Goal: Transaction & Acquisition: Purchase product/service

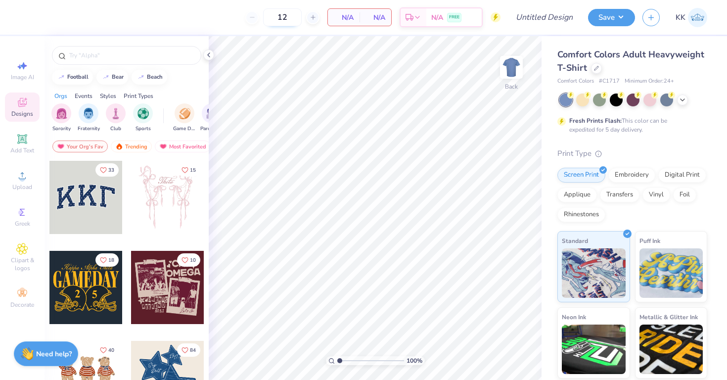
click at [285, 15] on input "12" at bounding box center [282, 17] width 39 height 18
type input "1"
type input "50"
click at [680, 94] on div at bounding box center [634, 100] width 148 height 13
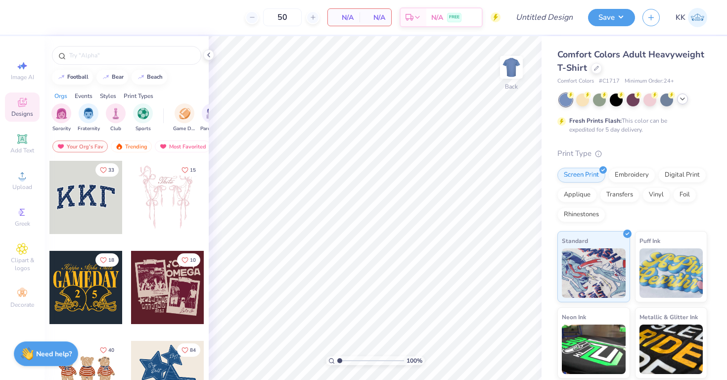
click at [680, 97] on icon at bounding box center [683, 99] width 8 height 8
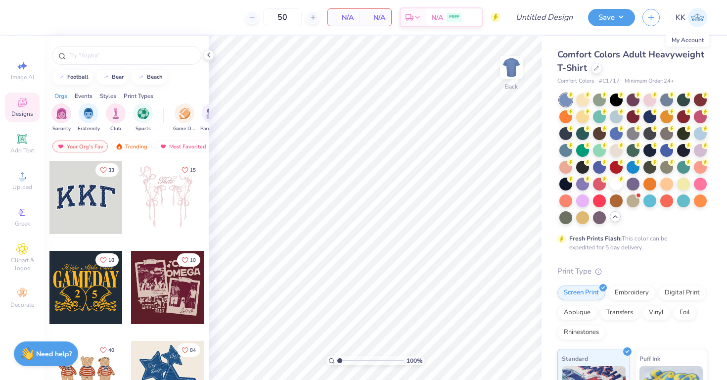
click at [681, 24] on link "KK" at bounding box center [692, 17] width 32 height 19
click at [62, 356] on strong "Need help?" at bounding box center [54, 352] width 36 height 9
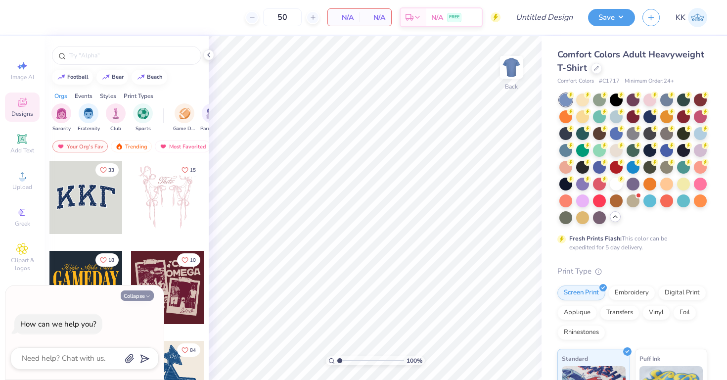
click at [132, 296] on button "Collapse" at bounding box center [137, 295] width 33 height 10
type textarea "x"
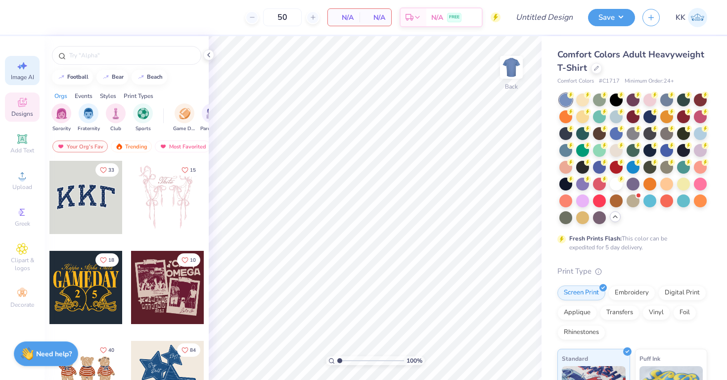
click at [25, 72] on div "Image AI" at bounding box center [22, 70] width 35 height 29
select select "4"
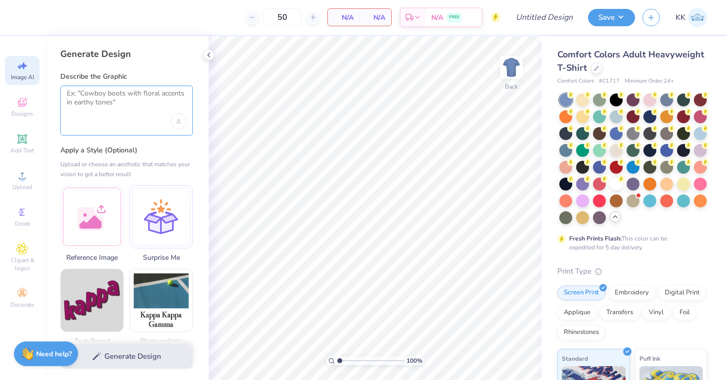
click at [148, 100] on textarea at bounding box center [127, 101] width 120 height 25
paste textarea "This shirt is for our annual kickball tournament and the shirts will be for the…"
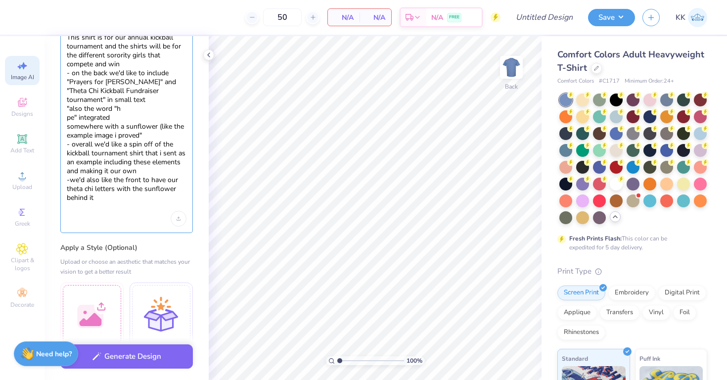
scroll to position [115, 0]
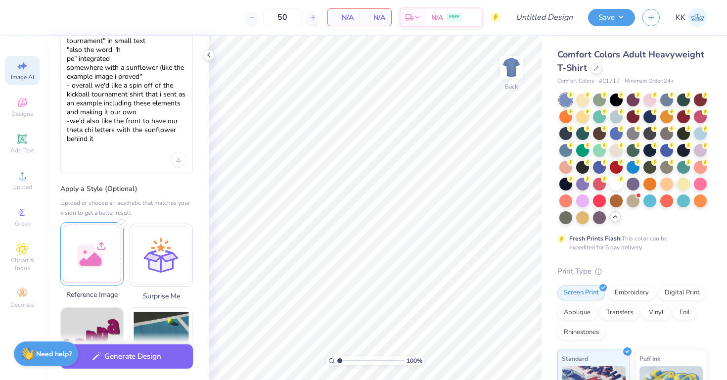
click at [102, 257] on div at bounding box center [91, 253] width 63 height 63
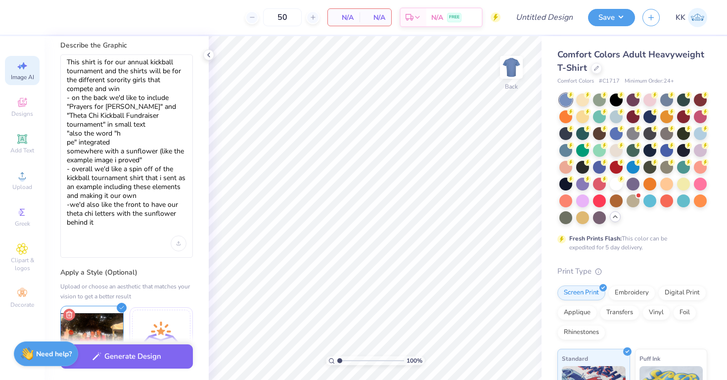
scroll to position [26, 0]
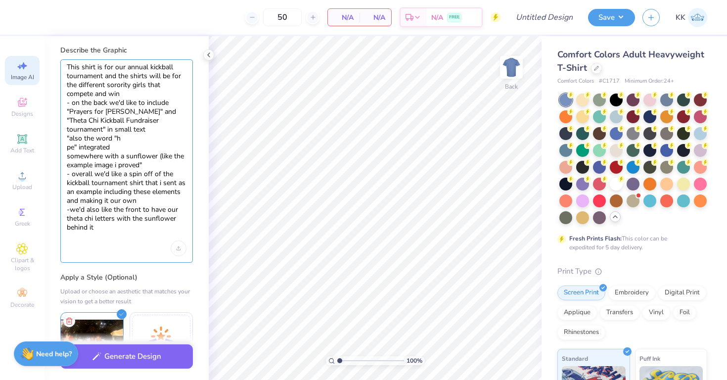
click at [68, 147] on textarea "This shirt is for our annual kickball tournament and the shirts will be for the…" at bounding box center [127, 152] width 120 height 178
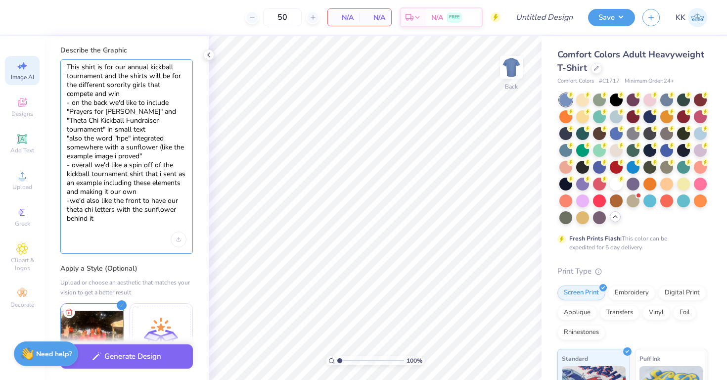
paste textarea "🌻"
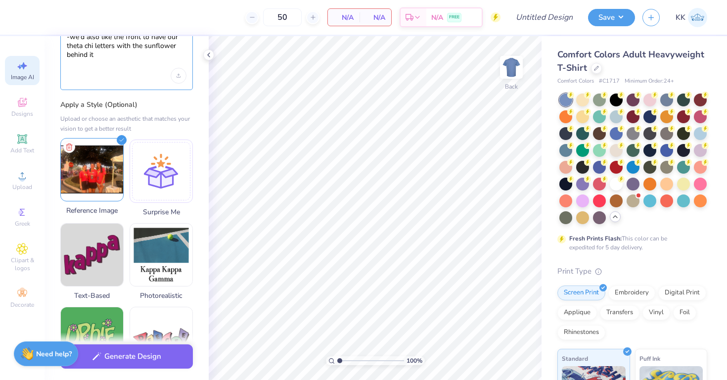
scroll to position [178, 0]
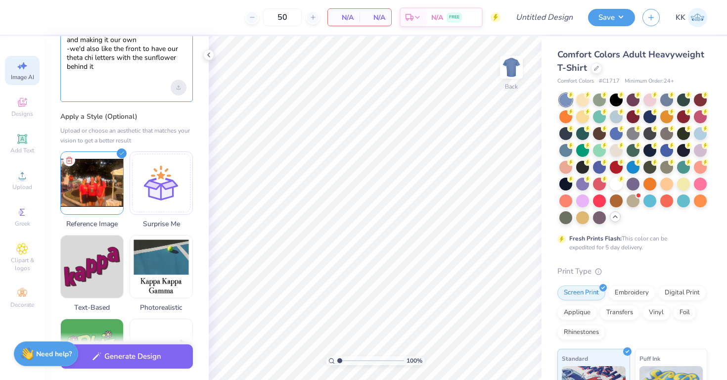
type textarea "This shirt is for our annual kickball tournament and the shirts will be for the…"
click at [183, 91] on div "Upload image" at bounding box center [179, 88] width 16 height 16
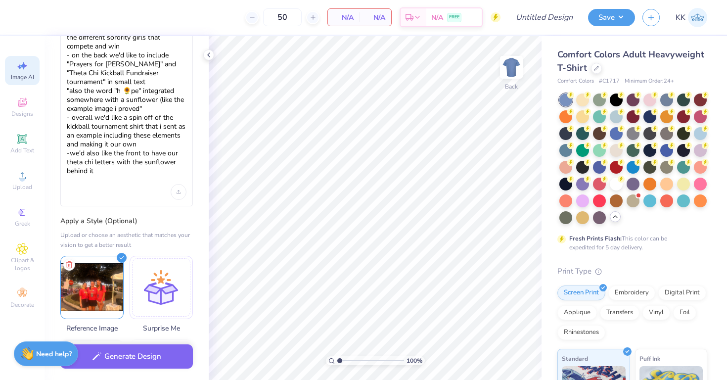
scroll to position [117, 0]
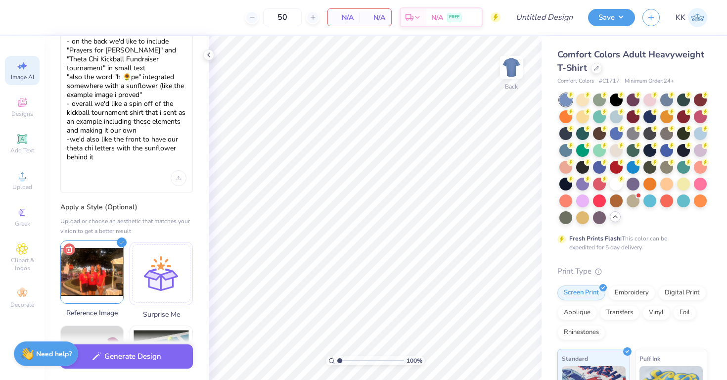
click at [71, 244] on icon at bounding box center [69, 249] width 12 height 12
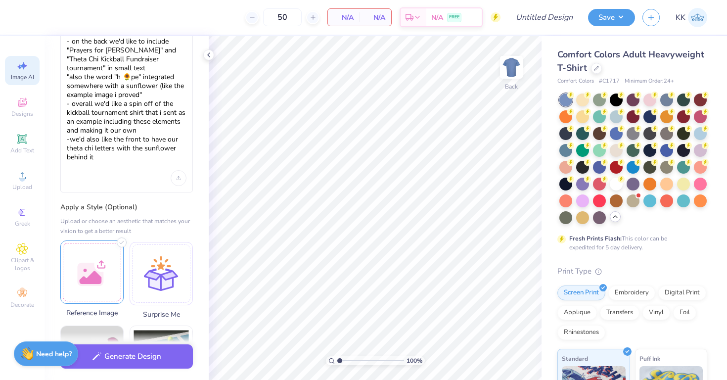
click at [95, 256] on div at bounding box center [91, 271] width 63 height 63
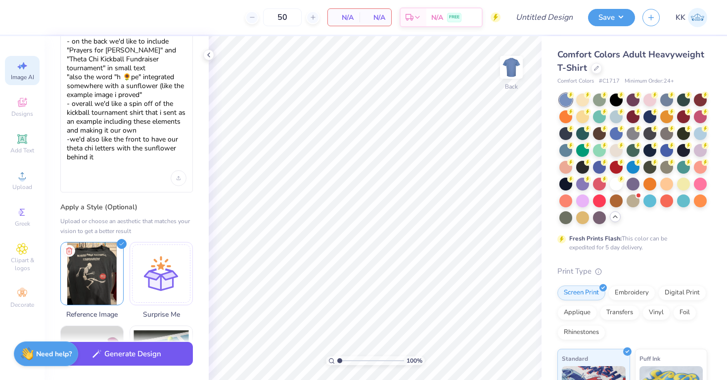
click at [147, 359] on button "Generate Design" at bounding box center [126, 354] width 133 height 24
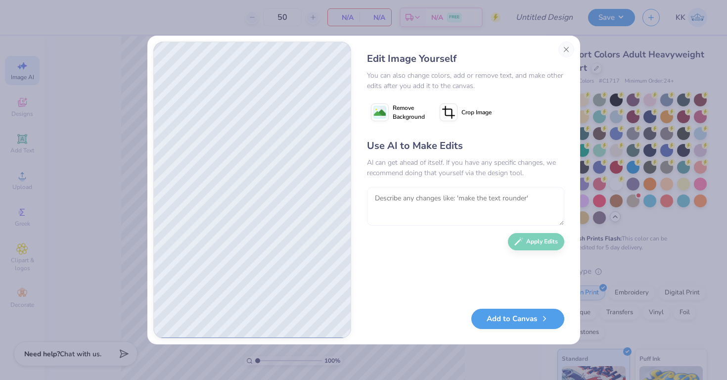
click at [446, 201] on textarea at bounding box center [465, 206] width 197 height 39
type textarea "make it more propotionate and visually pleasing"
click at [522, 244] on button "Apply Edits" at bounding box center [536, 239] width 56 height 17
click at [459, 120] on button "Crop Image" at bounding box center [467, 112] width 62 height 25
click at [470, 116] on div at bounding box center [474, 112] width 25 height 10
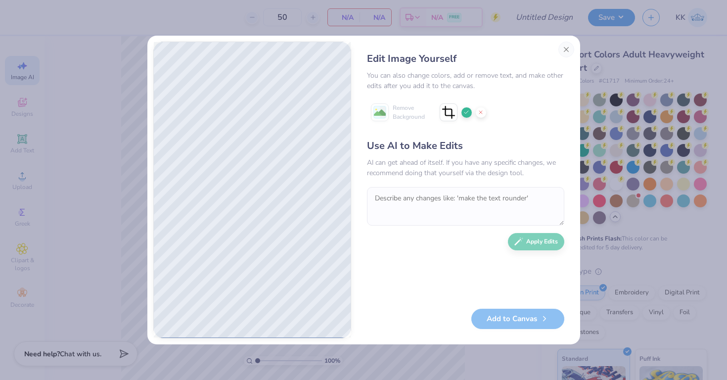
click at [466, 116] on div at bounding box center [467, 112] width 10 height 10
click at [447, 200] on textarea at bounding box center [465, 206] width 197 height 39
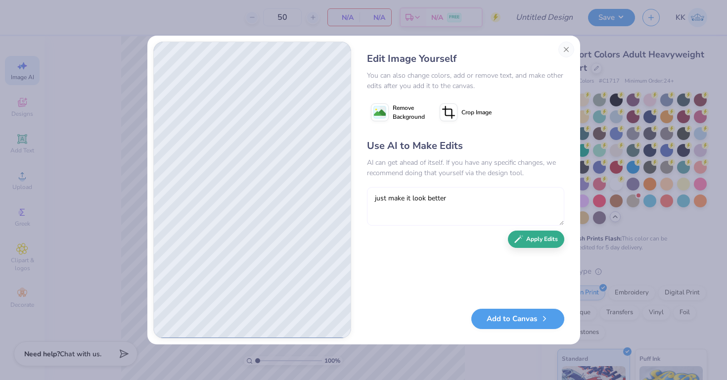
type textarea "just make it look better"
click at [544, 244] on button "Apply Edits" at bounding box center [536, 239] width 56 height 17
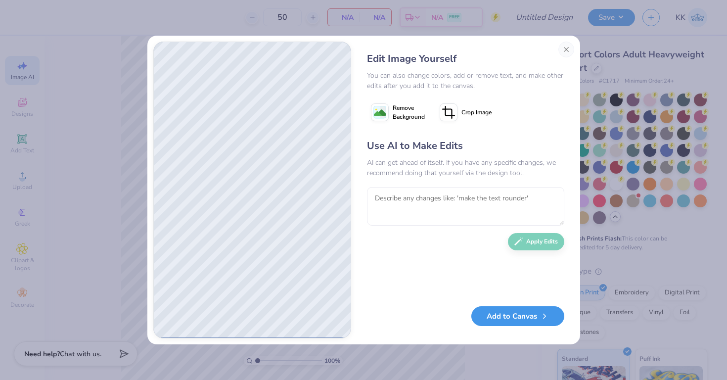
click at [512, 319] on button "Add to Canvas" at bounding box center [517, 316] width 93 height 20
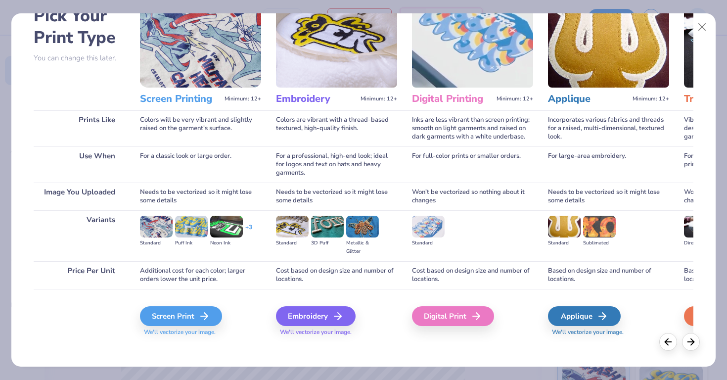
scroll to position [64, 0]
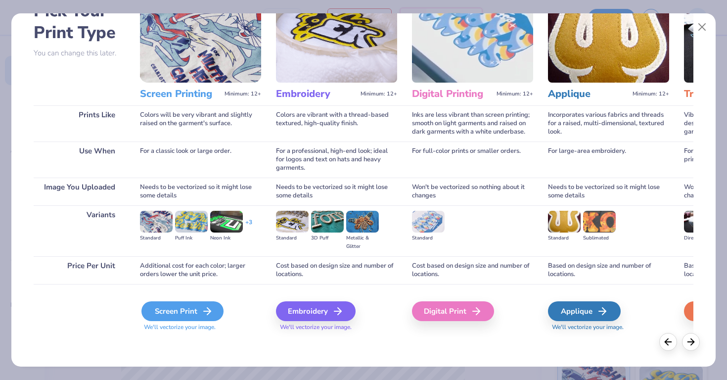
click at [217, 304] on div "Screen Print" at bounding box center [182, 311] width 82 height 20
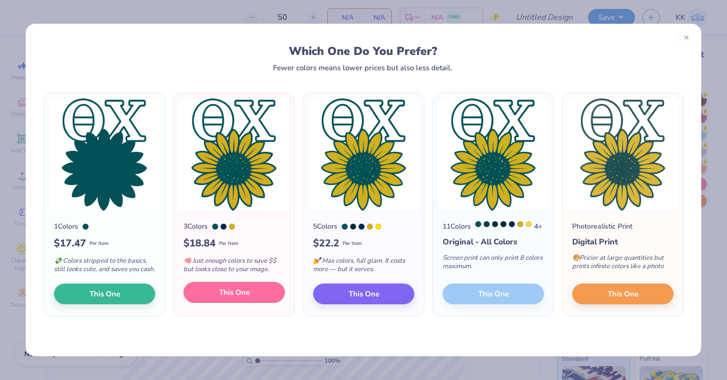
click at [240, 303] on button "This One" at bounding box center [234, 292] width 101 height 21
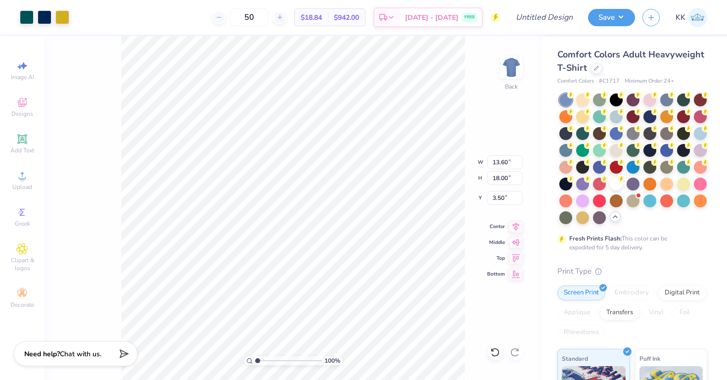
type input "2.80"
type input "3.71"
type input "3.00"
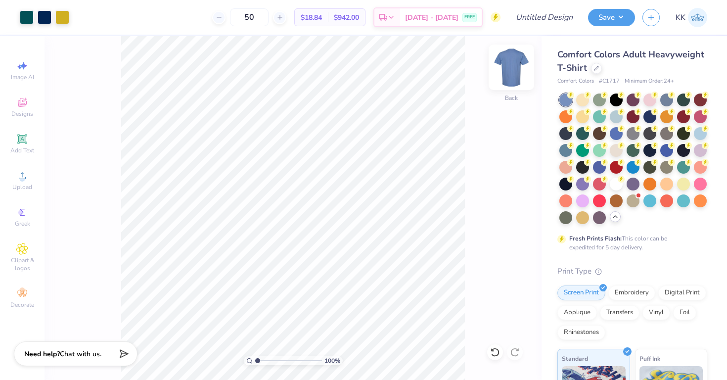
click at [499, 69] on img at bounding box center [512, 67] width 40 height 40
click at [24, 185] on span "Upload" at bounding box center [22, 187] width 20 height 8
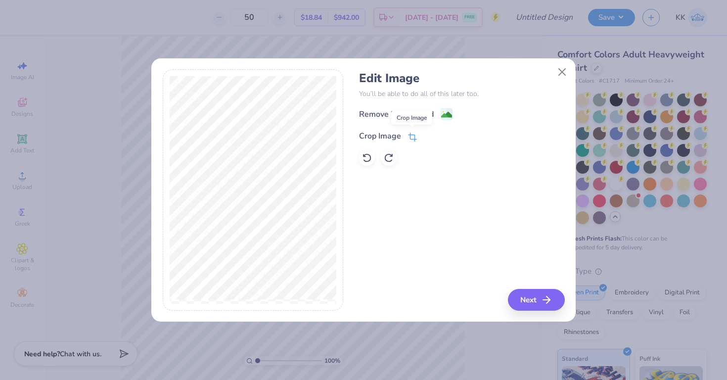
click at [412, 135] on icon at bounding box center [412, 137] width 9 height 9
click at [330, 72] on div at bounding box center [253, 189] width 181 height 241
click at [429, 137] on icon at bounding box center [429, 135] width 6 height 6
click at [534, 303] on button "Next" at bounding box center [538, 300] width 57 height 22
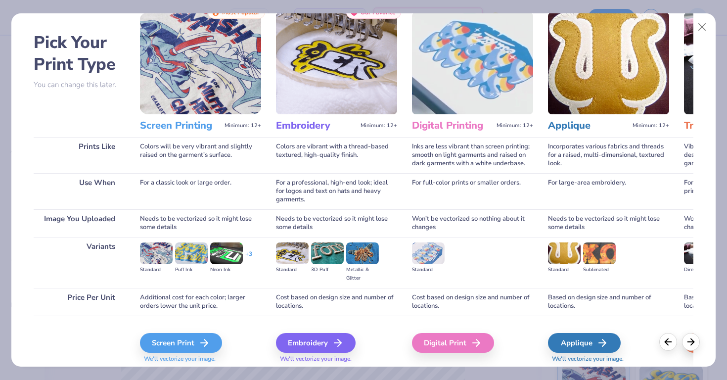
scroll to position [64, 0]
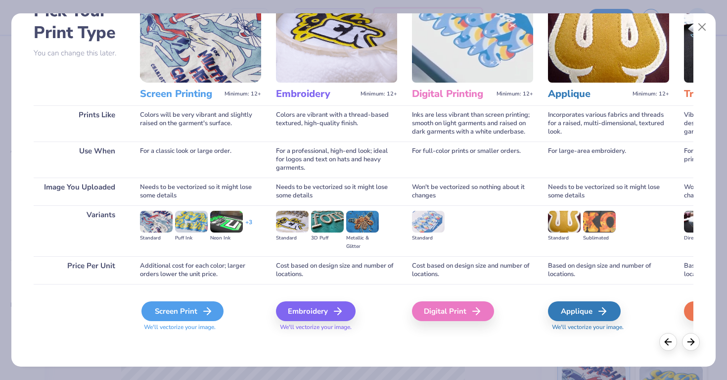
click at [200, 311] on div "Screen Print" at bounding box center [182, 311] width 82 height 20
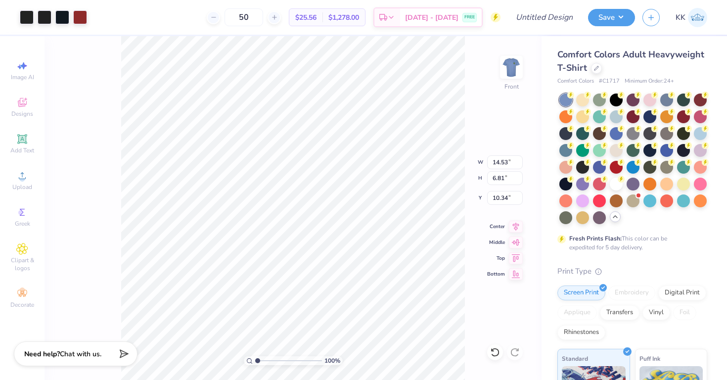
type input "3.00"
click at [509, 75] on img at bounding box center [512, 67] width 40 height 40
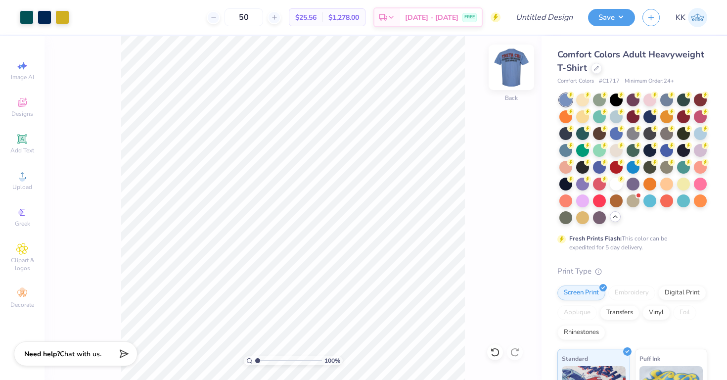
click at [505, 71] on img at bounding box center [512, 67] width 40 height 40
click at [81, 17] on div at bounding box center [80, 16] width 14 height 14
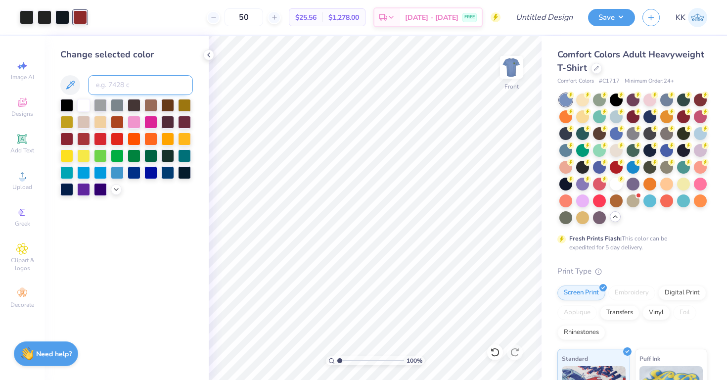
click at [115, 81] on input at bounding box center [140, 85] width 105 height 20
type input "7476"
click at [521, 61] on img at bounding box center [512, 67] width 40 height 40
click at [519, 78] on img at bounding box center [512, 67] width 40 height 40
click at [109, 87] on input at bounding box center [140, 85] width 105 height 20
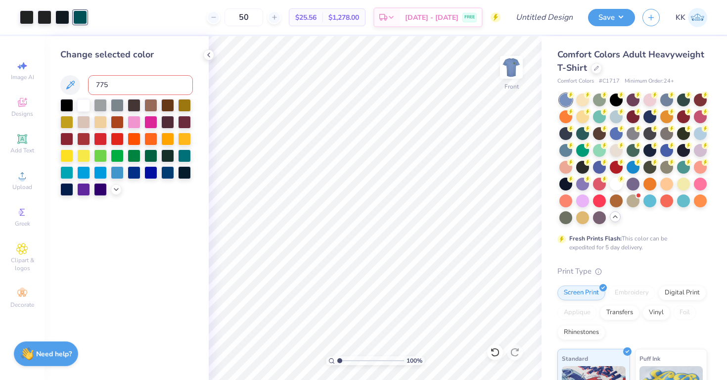
type input "7752"
click at [188, 140] on div at bounding box center [184, 138] width 13 height 13
click at [119, 188] on icon at bounding box center [116, 189] width 8 height 8
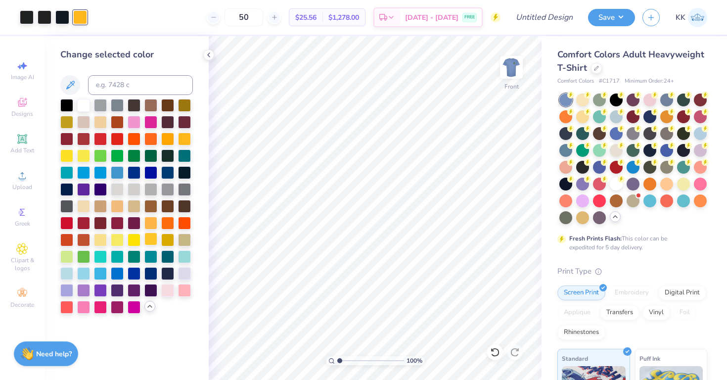
click at [153, 235] on div at bounding box center [150, 239] width 13 height 13
click at [154, 238] on div at bounding box center [150, 239] width 13 height 13
click at [509, 71] on img at bounding box center [512, 67] width 40 height 40
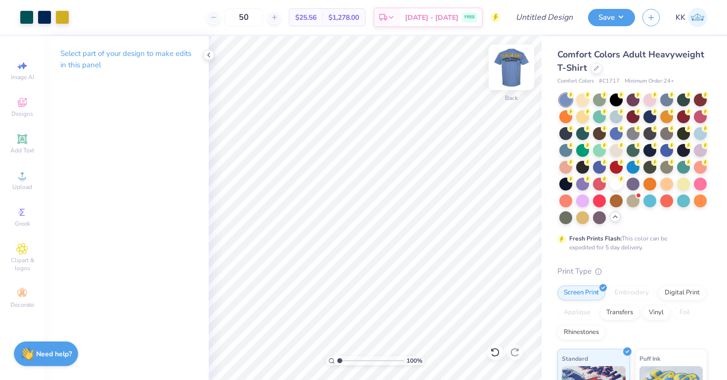
click at [507, 73] on img at bounding box center [512, 67] width 40 height 40
click at [82, 19] on div at bounding box center [80, 16] width 14 height 14
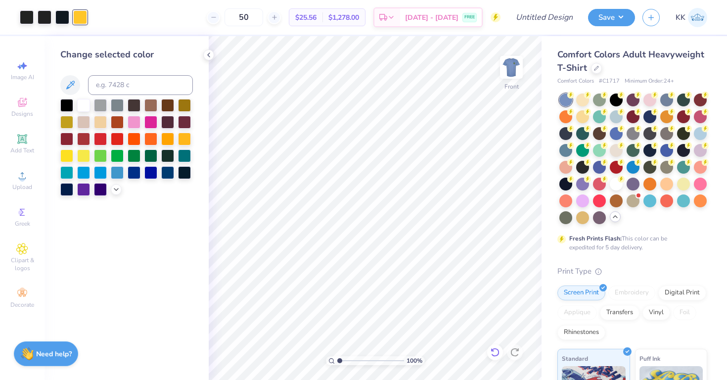
click at [498, 349] on icon at bounding box center [495, 352] width 10 height 10
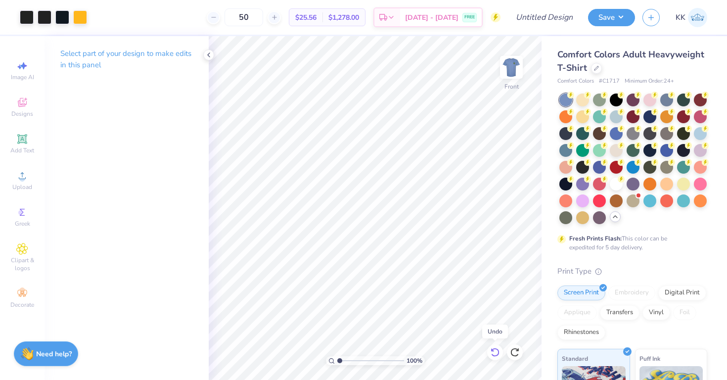
click at [498, 349] on icon at bounding box center [495, 352] width 10 height 10
click at [26, 187] on span "Upload" at bounding box center [22, 187] width 20 height 8
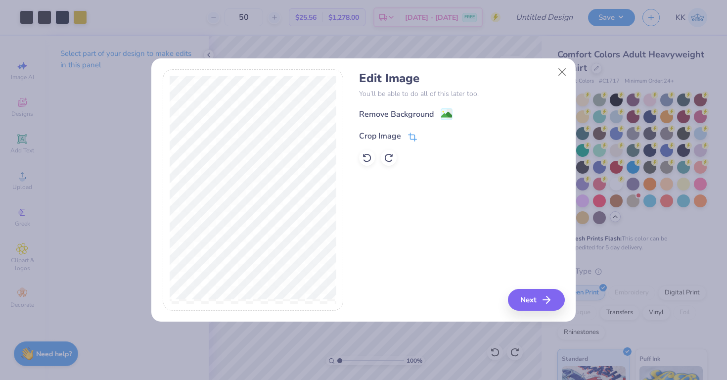
click at [395, 133] on div "Crop Image" at bounding box center [380, 136] width 42 height 12
click at [431, 137] on icon at bounding box center [429, 135] width 6 height 6
click at [406, 129] on div "Crop Image" at bounding box center [388, 135] width 58 height 12
click at [406, 132] on div "Crop Image" at bounding box center [388, 136] width 58 height 12
click at [427, 132] on icon at bounding box center [429, 135] width 6 height 6
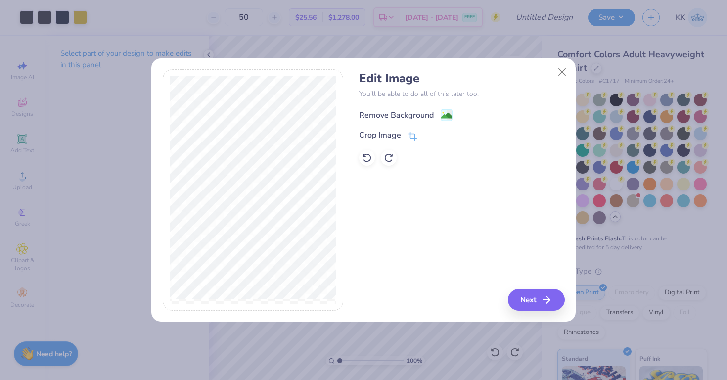
click at [422, 115] on div "Remove Background" at bounding box center [396, 115] width 75 height 12
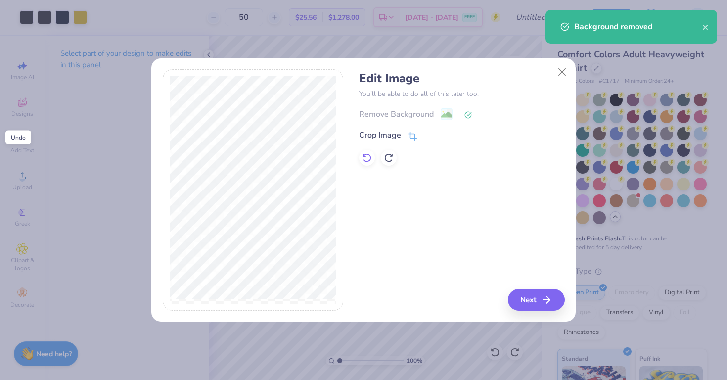
click at [371, 160] on icon at bounding box center [367, 158] width 10 height 10
click at [545, 302] on icon "button" at bounding box center [550, 300] width 12 height 12
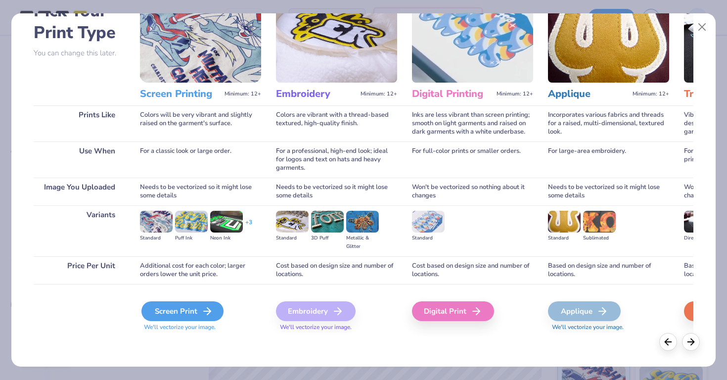
click at [217, 316] on div "Screen Print" at bounding box center [182, 311] width 82 height 20
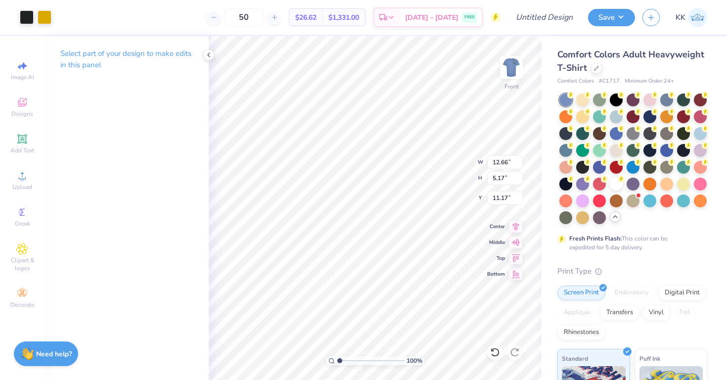
type input "8.81"
type input "3.60"
type input "18.82"
click at [409, 229] on div "Hold “Option ⌥” to see the space between elements." at bounding box center [379, 240] width 99 height 23
